Goal: Task Accomplishment & Management: Complete application form

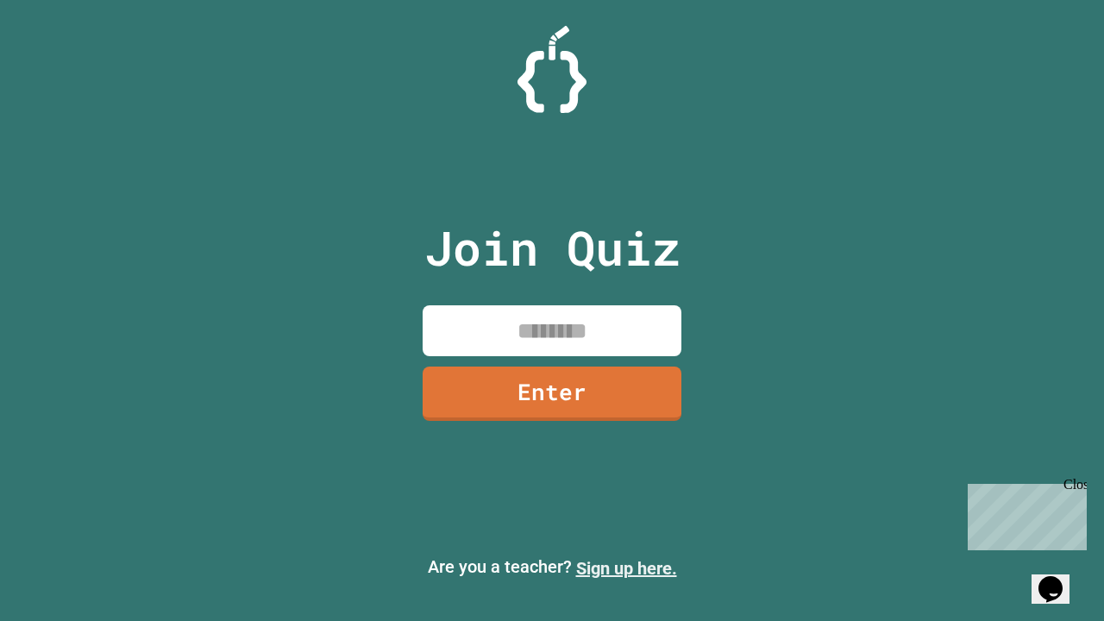
click at [626, 568] on link "Sign up here." at bounding box center [626, 568] width 101 height 21
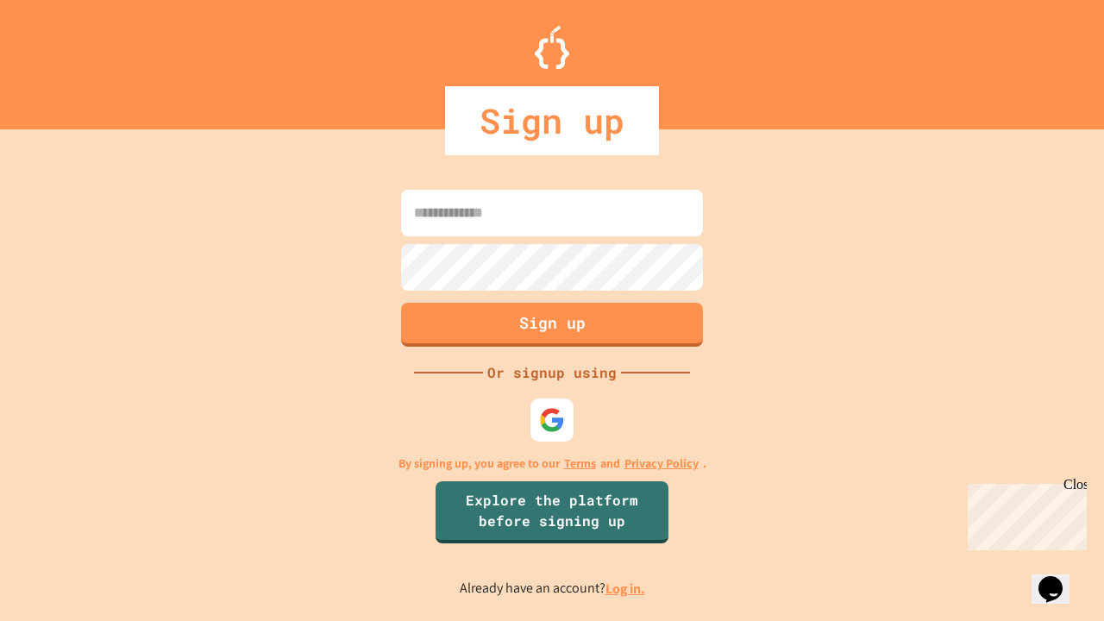
click at [626, 588] on link "Log in." at bounding box center [626, 589] width 40 height 18
